Goal: Information Seeking & Learning: Learn about a topic

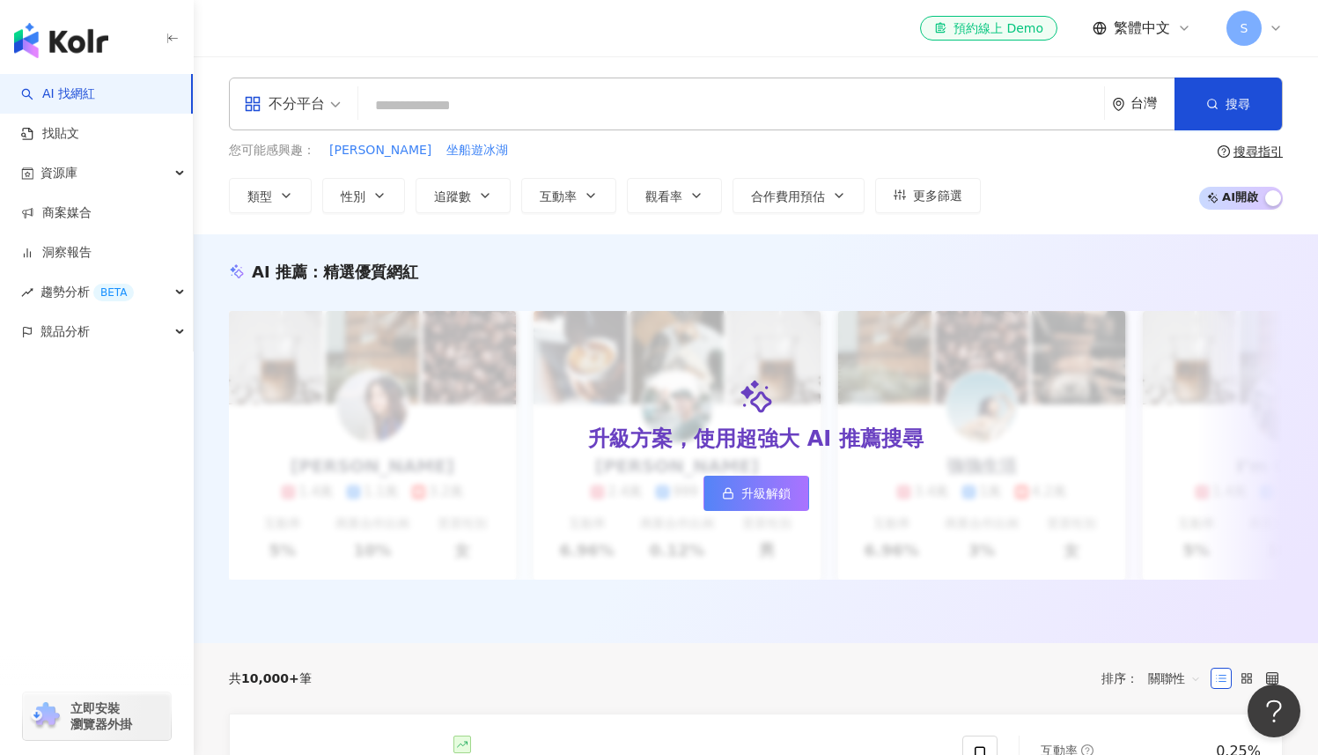
click at [706, 105] on input "search" at bounding box center [731, 105] width 732 height 33
type input "**********"
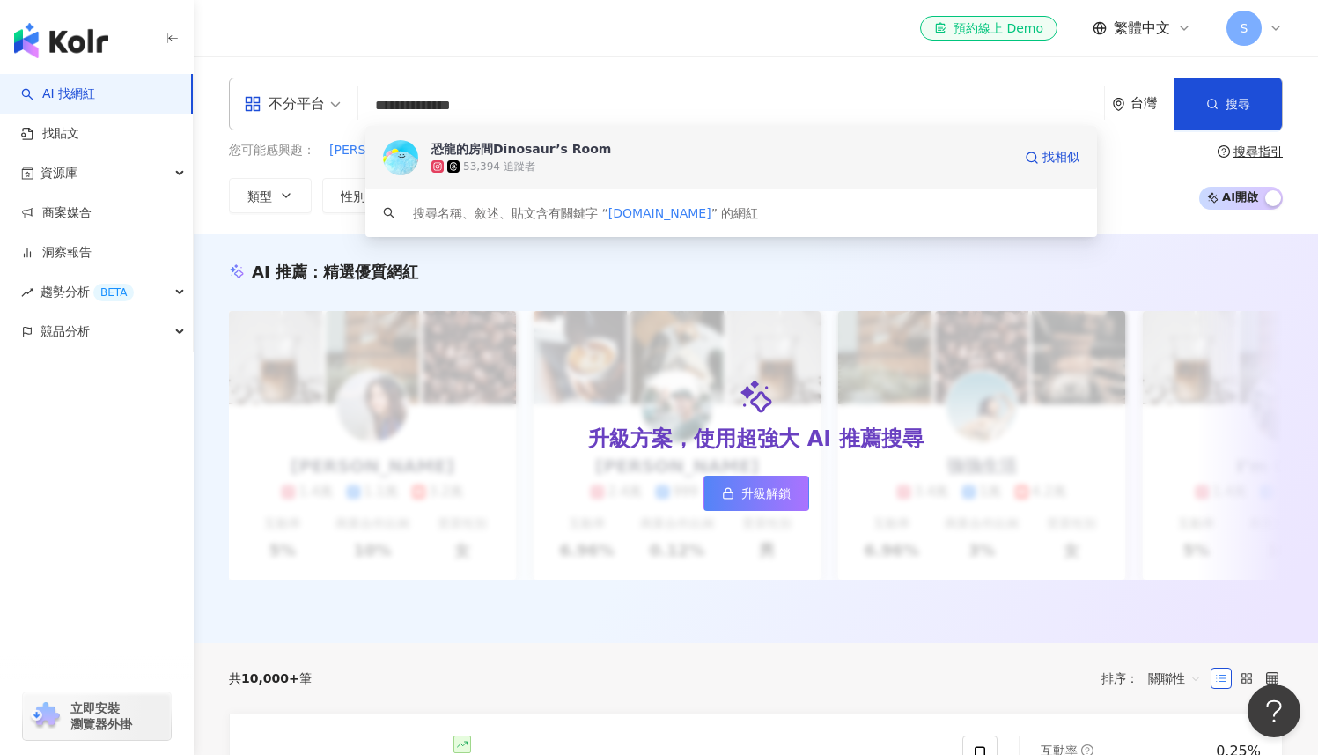
click at [682, 160] on div "53,394 追蹤者" at bounding box center [722, 167] width 580 height 18
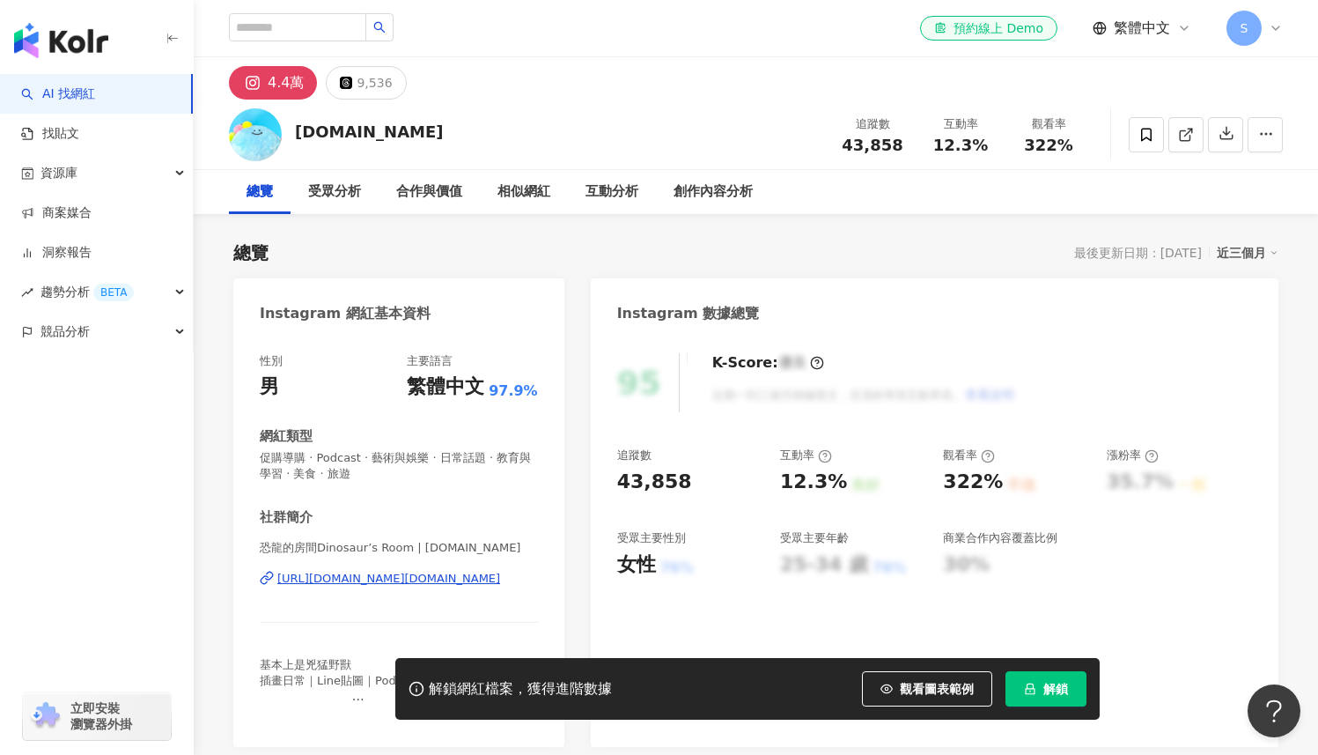
click at [1231, 255] on div "近三個月" at bounding box center [1248, 252] width 62 height 23
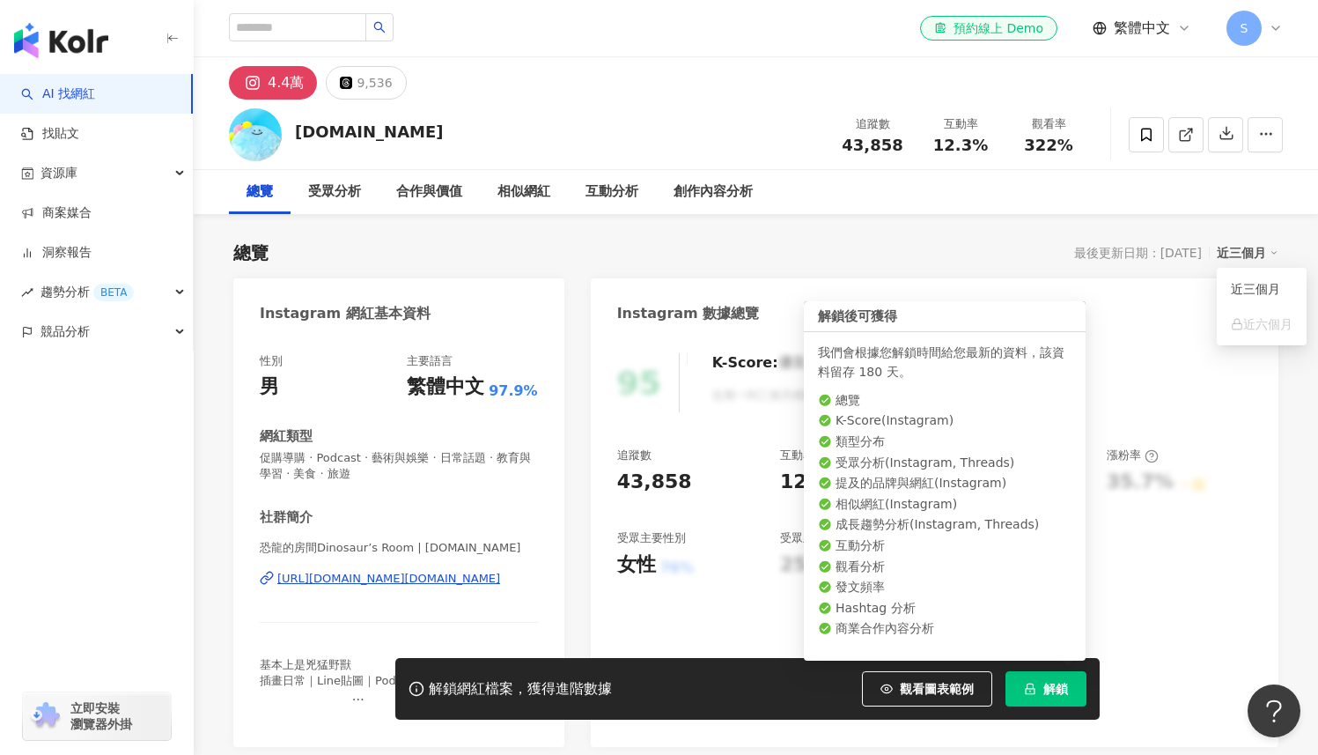
click at [1034, 685] on icon "lock" at bounding box center [1030, 688] width 12 height 12
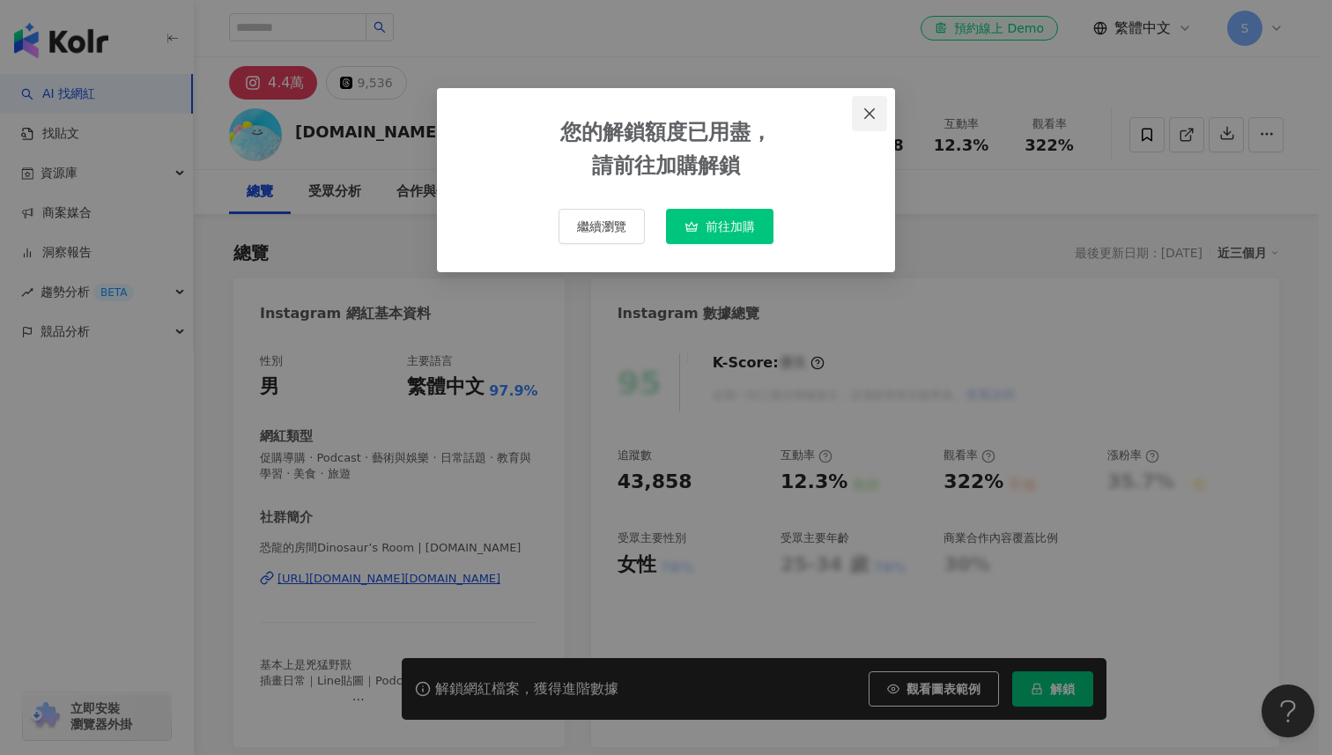
click at [870, 114] on icon "close" at bounding box center [869, 112] width 11 height 11
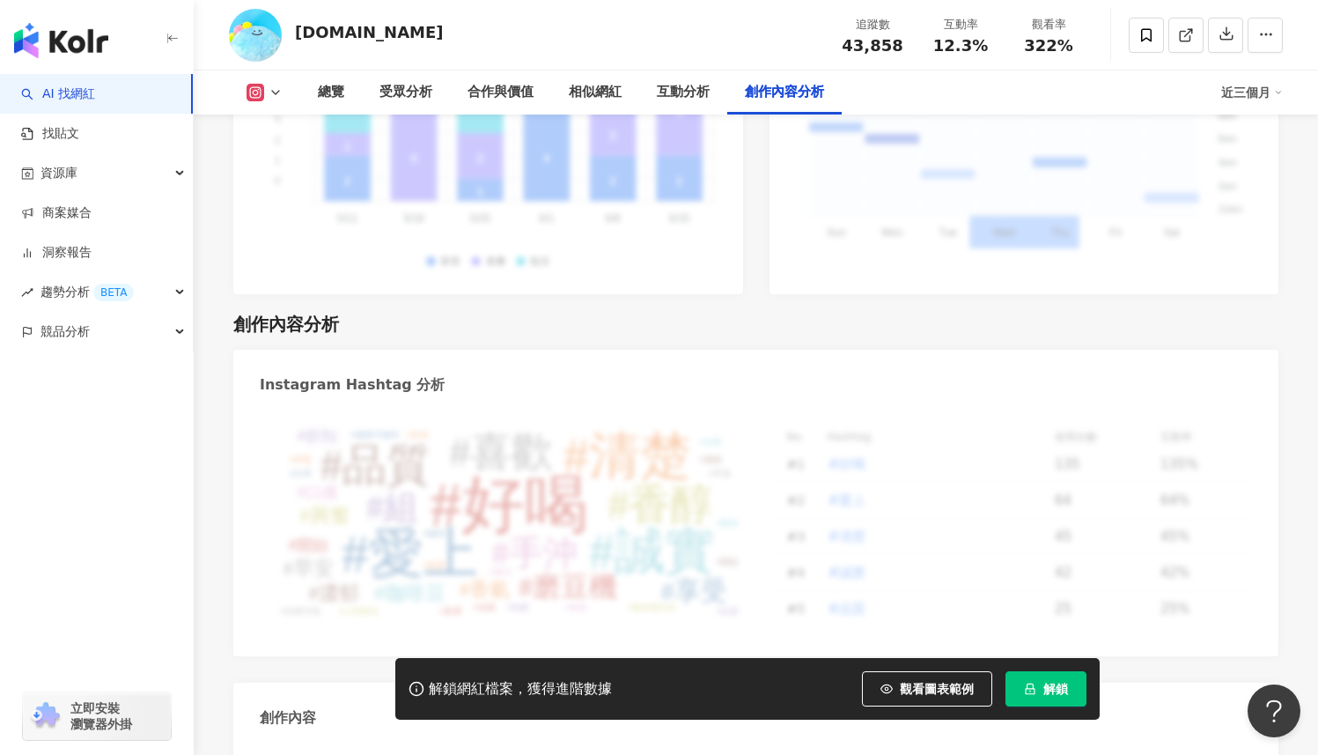
scroll to position [5448, 0]
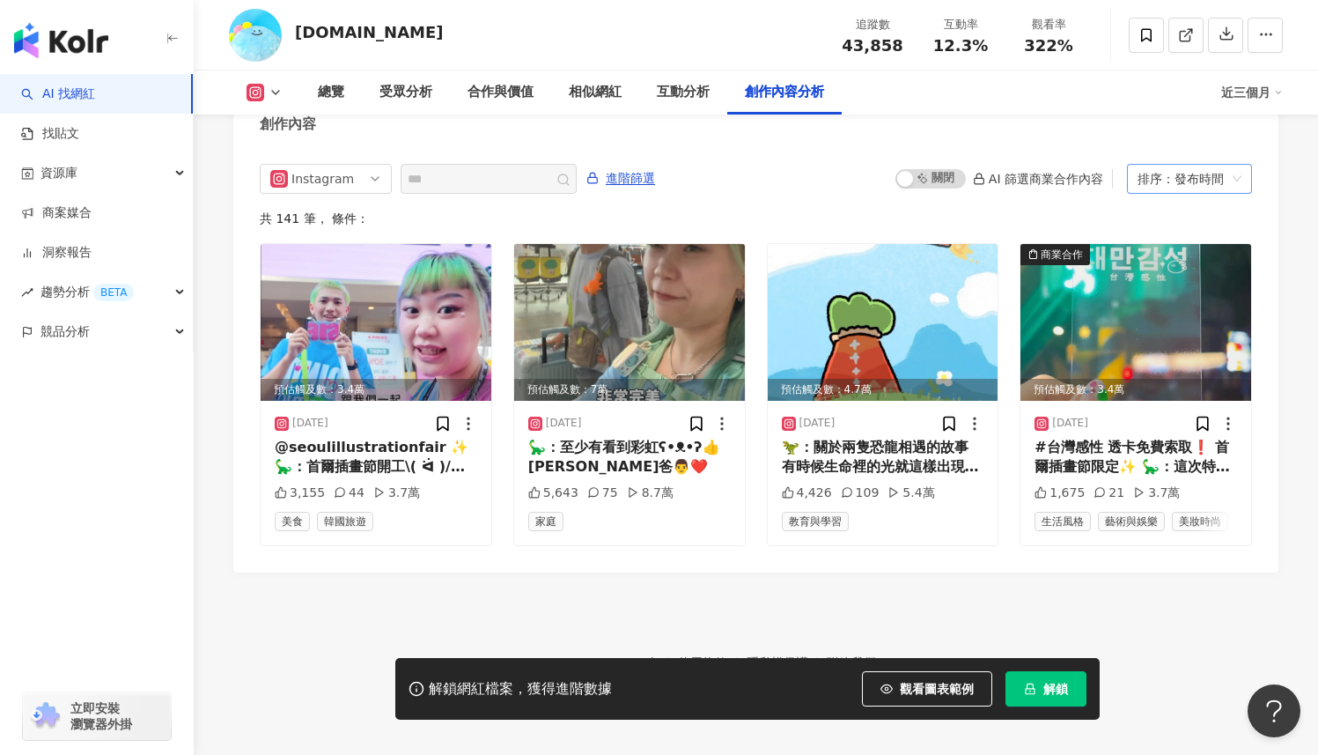
click at [1226, 165] on span "排序：發布時間" at bounding box center [1190, 179] width 104 height 28
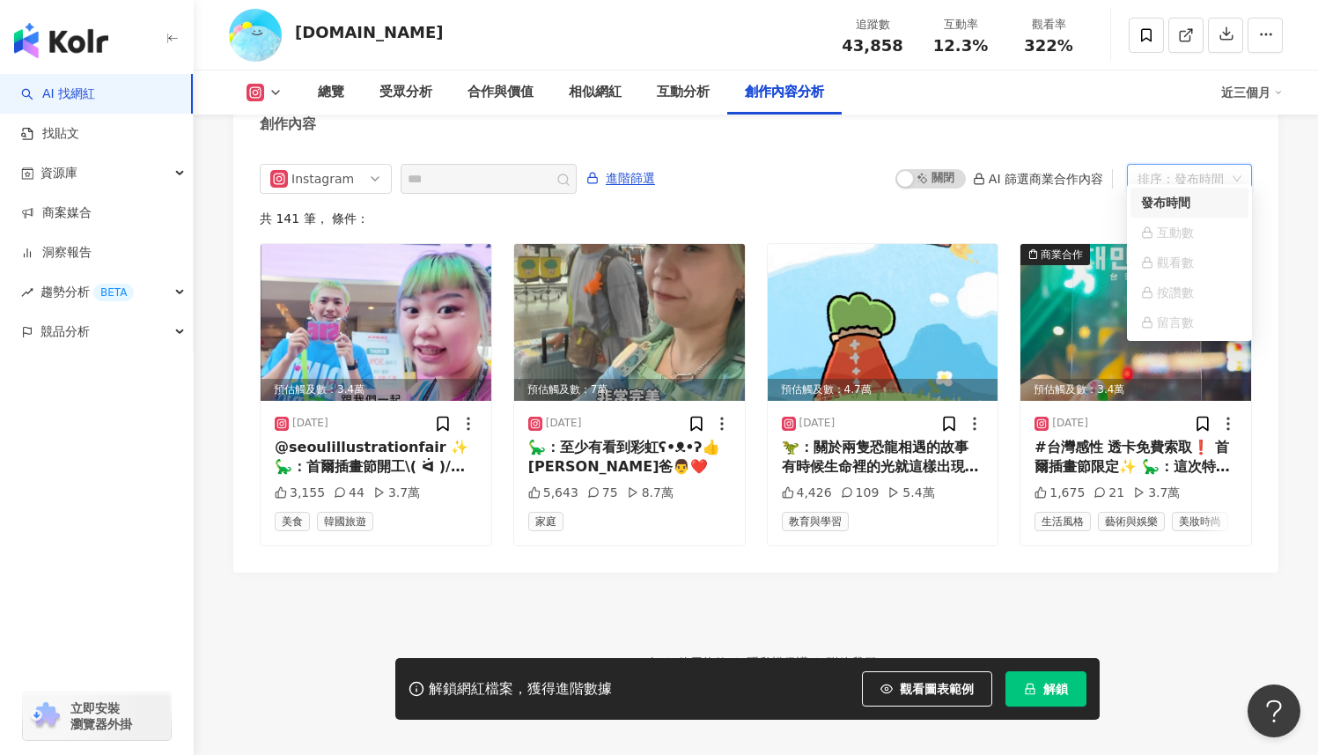
click at [1226, 165] on span "排序：發布時間" at bounding box center [1190, 179] width 104 height 28
